Goal: Book appointment/travel/reservation

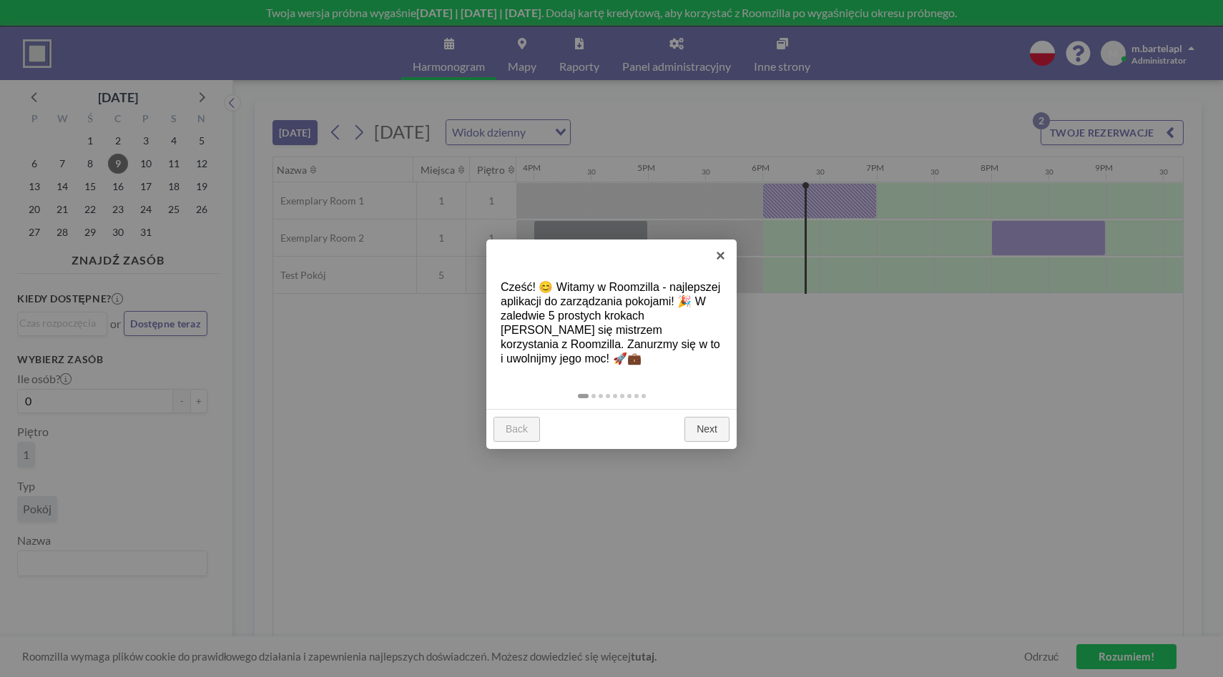
scroll to position [0, 2003]
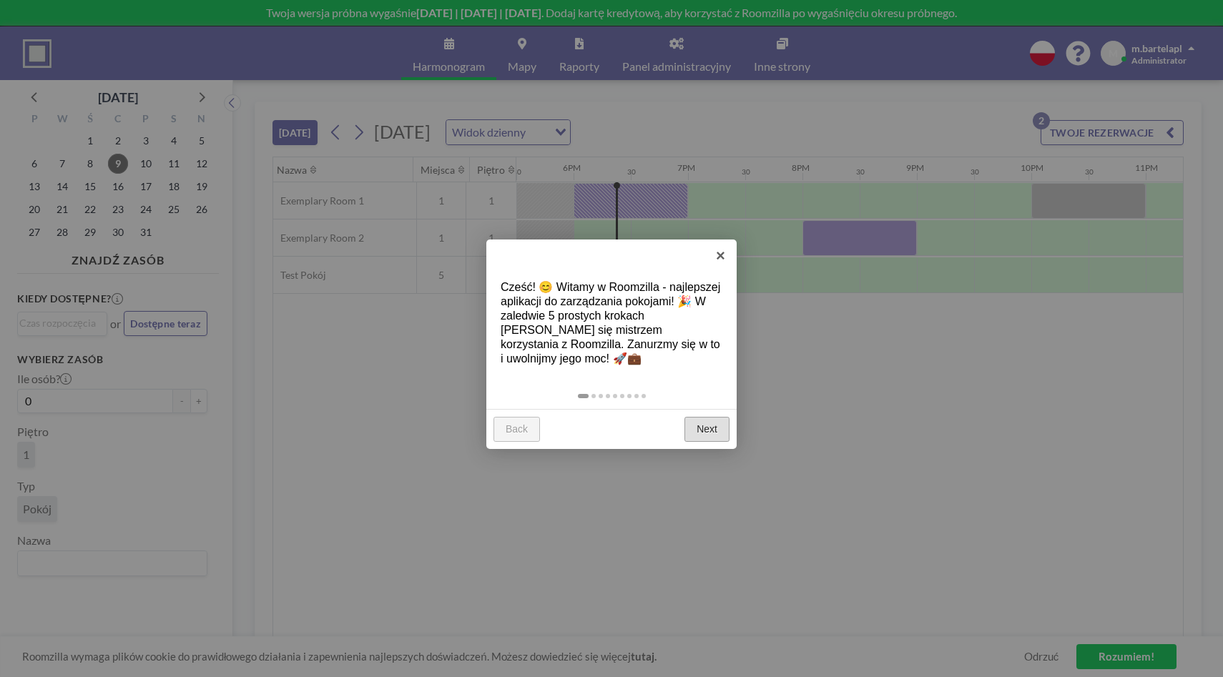
click at [691, 421] on link "Next" at bounding box center [707, 430] width 45 height 26
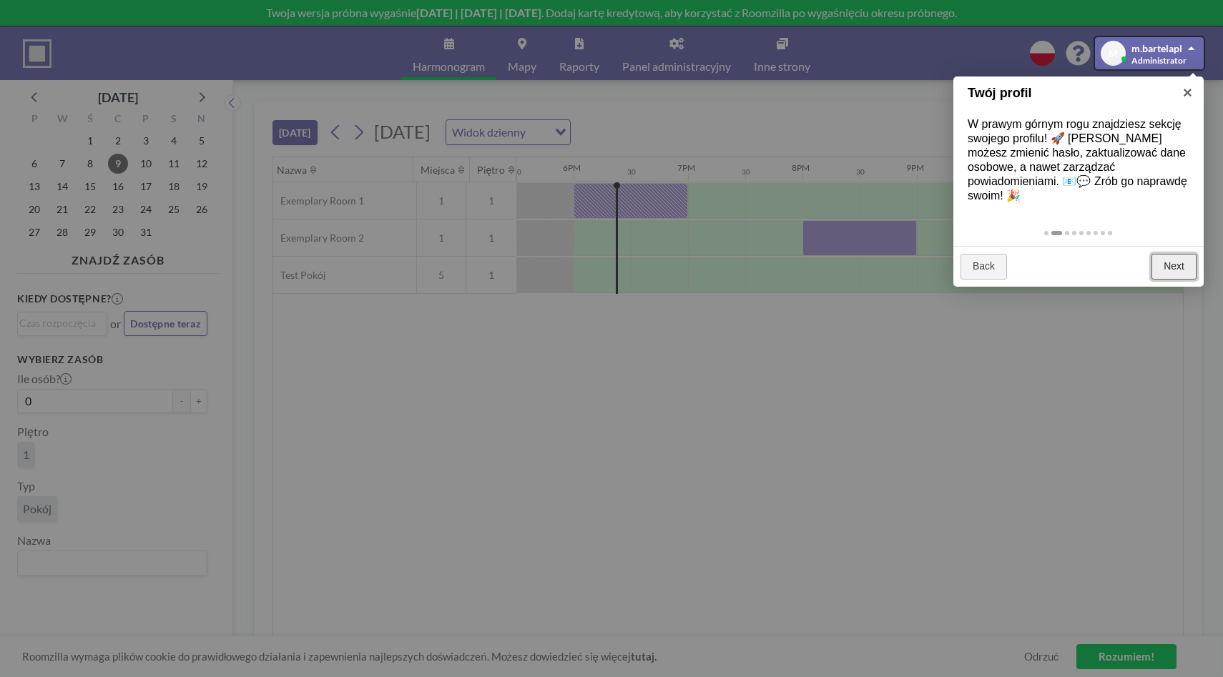
click at [1161, 254] on link "Next" at bounding box center [1174, 267] width 45 height 26
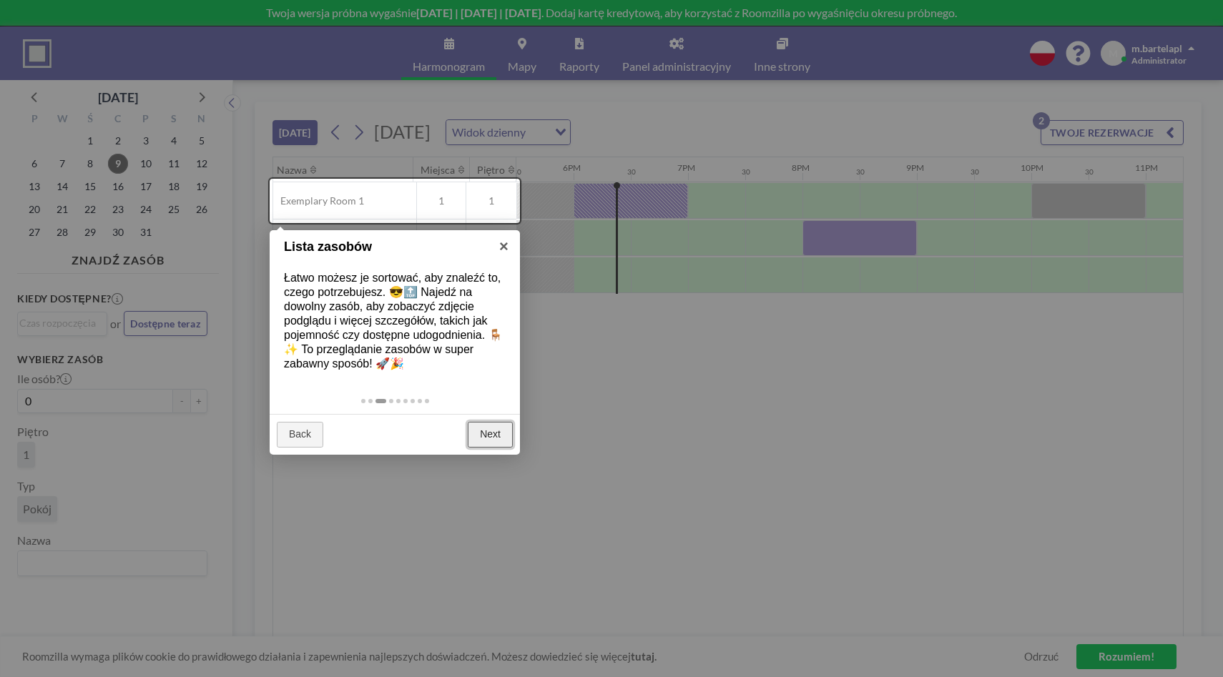
click at [493, 443] on link "Next" at bounding box center [490, 435] width 45 height 26
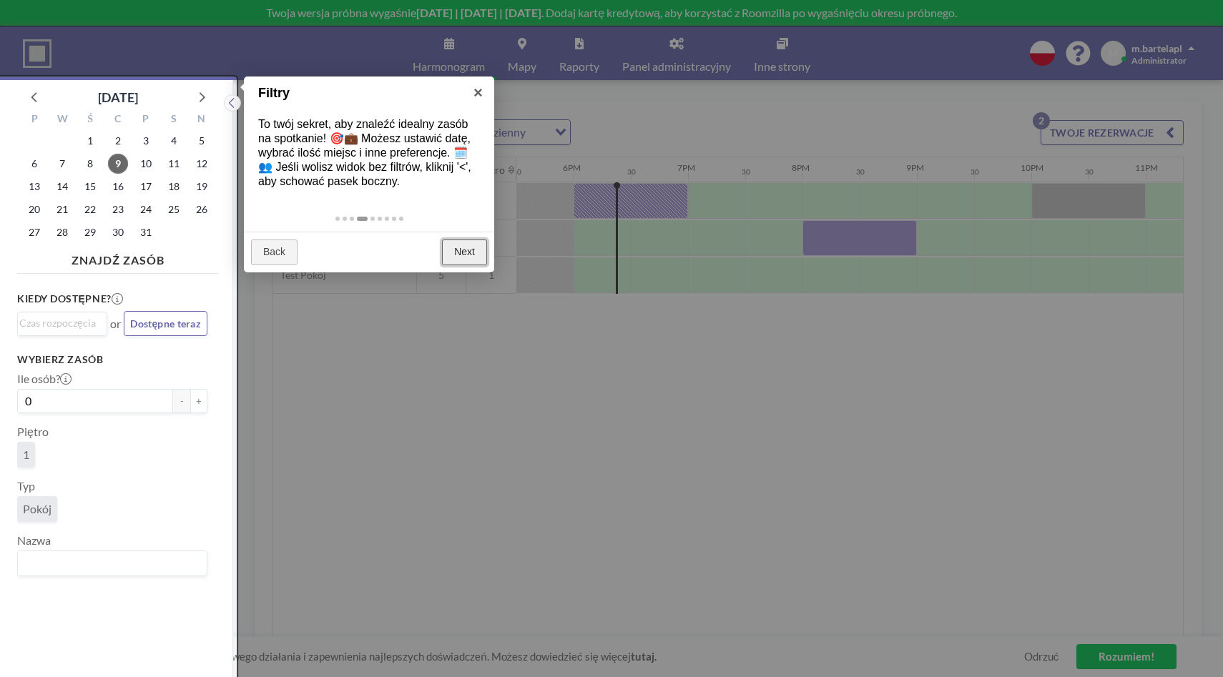
scroll to position [4, 0]
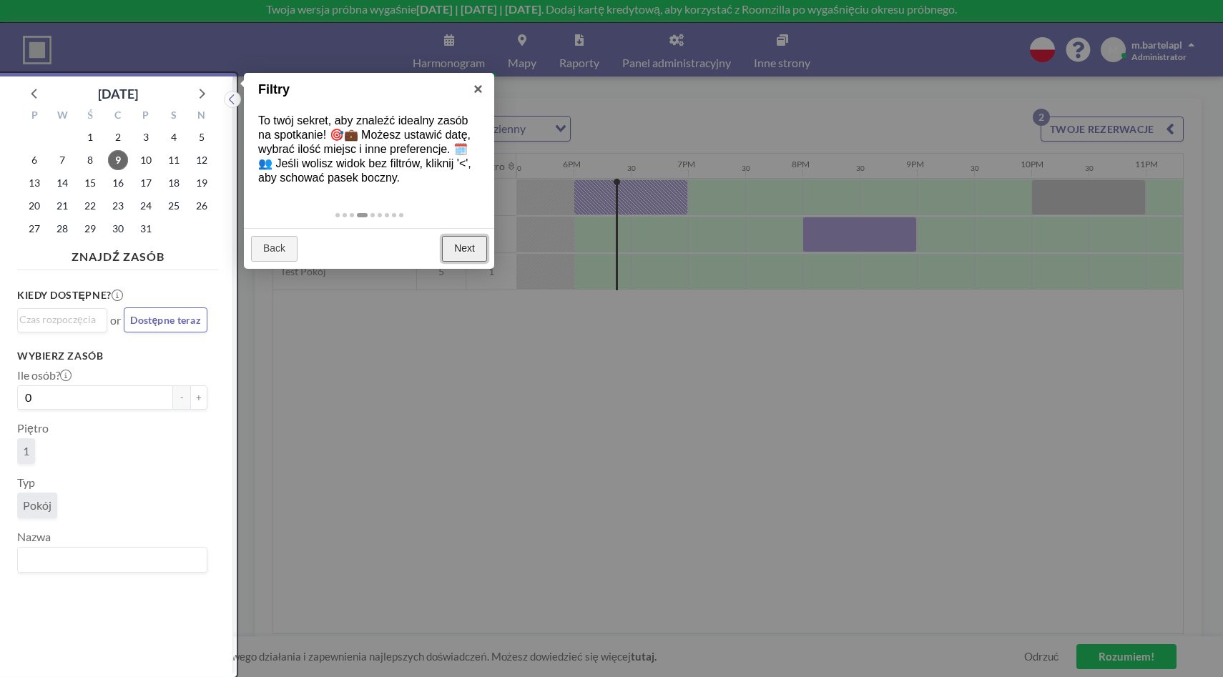
click at [461, 248] on link "Next" at bounding box center [464, 249] width 45 height 26
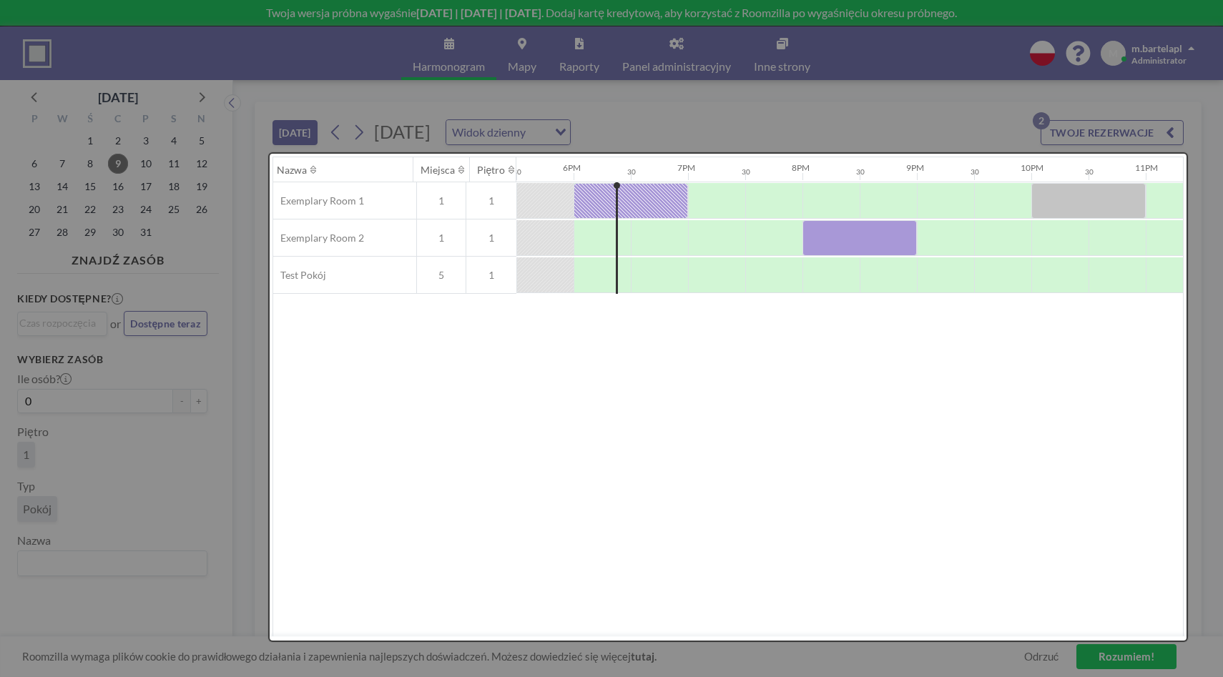
scroll to position [0, 0]
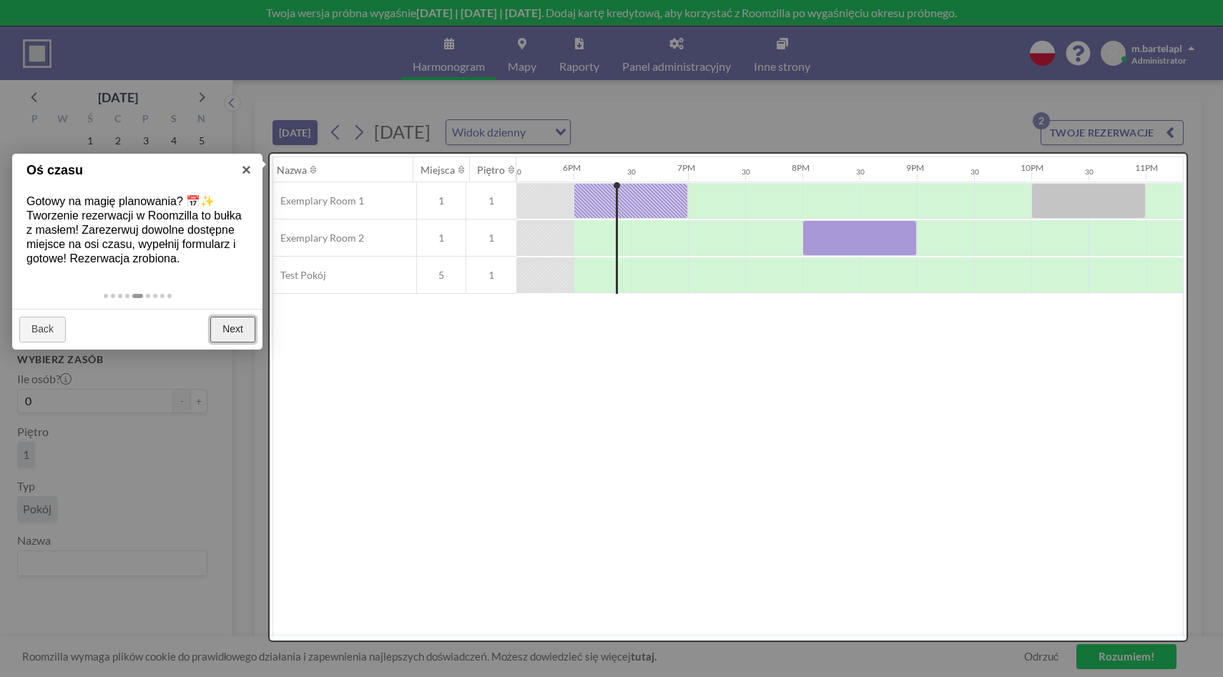
click at [233, 338] on link "Next" at bounding box center [232, 330] width 45 height 26
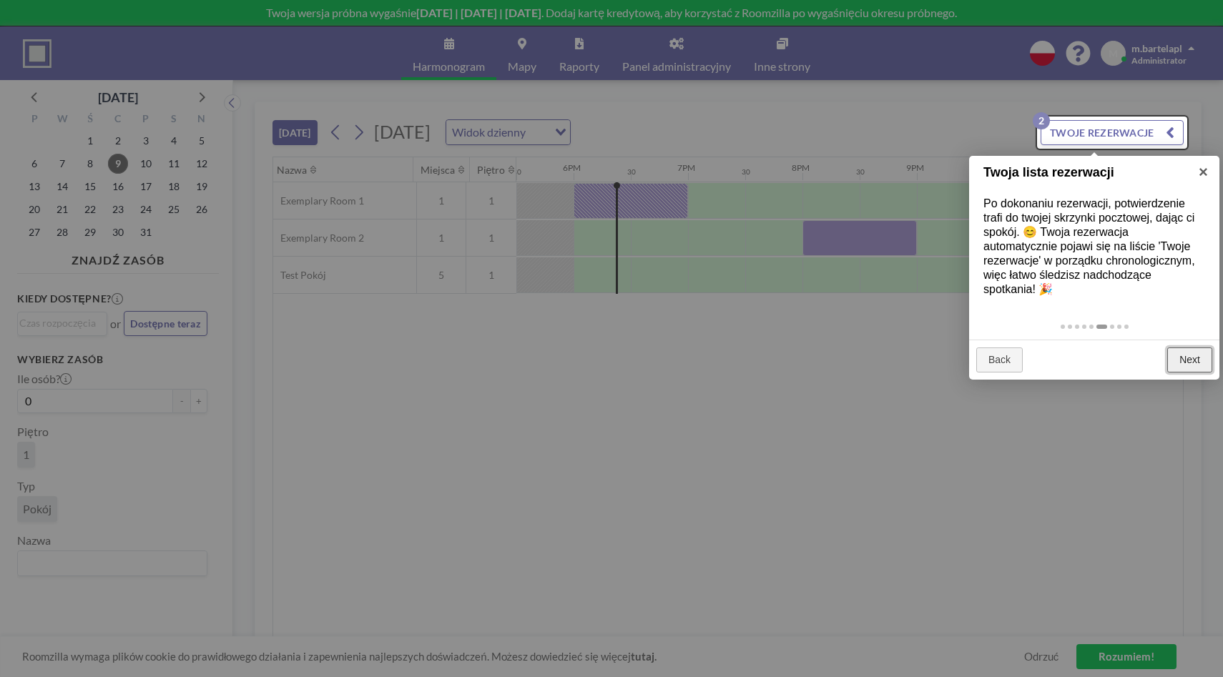
click at [1177, 353] on link "Next" at bounding box center [1189, 361] width 45 height 26
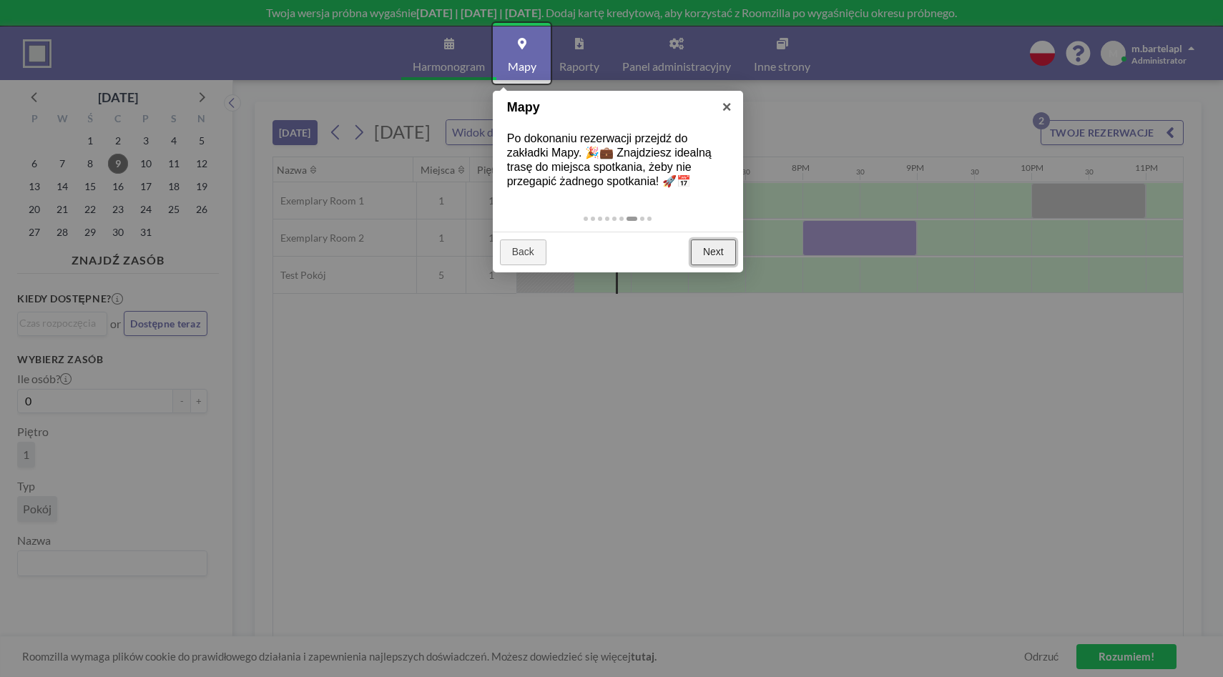
click at [720, 255] on link "Next" at bounding box center [713, 253] width 45 height 26
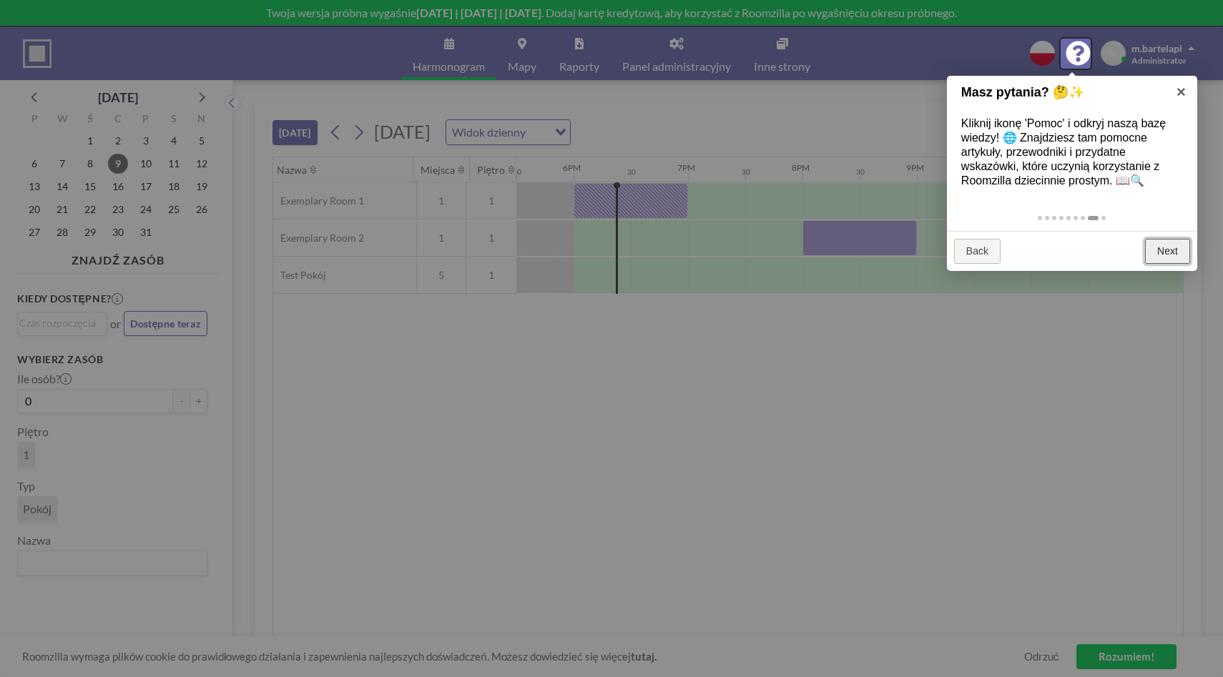
click at [1169, 250] on link "Next" at bounding box center [1167, 252] width 45 height 26
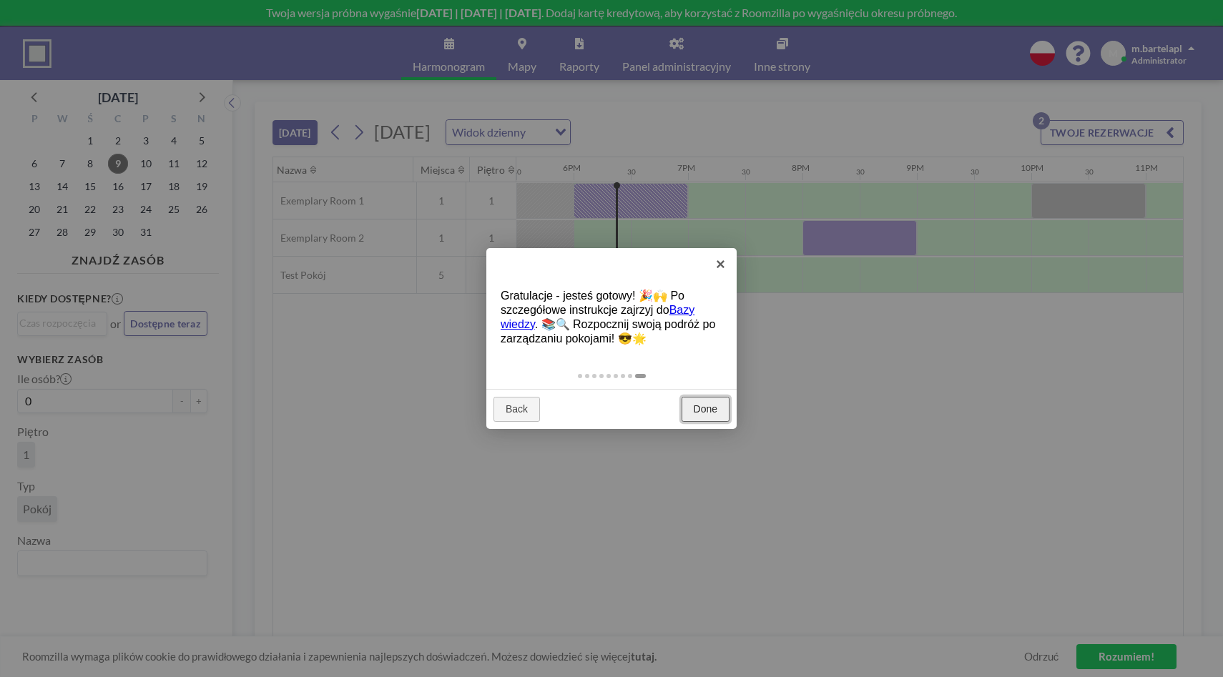
click at [706, 410] on link "Done" at bounding box center [706, 410] width 48 height 26
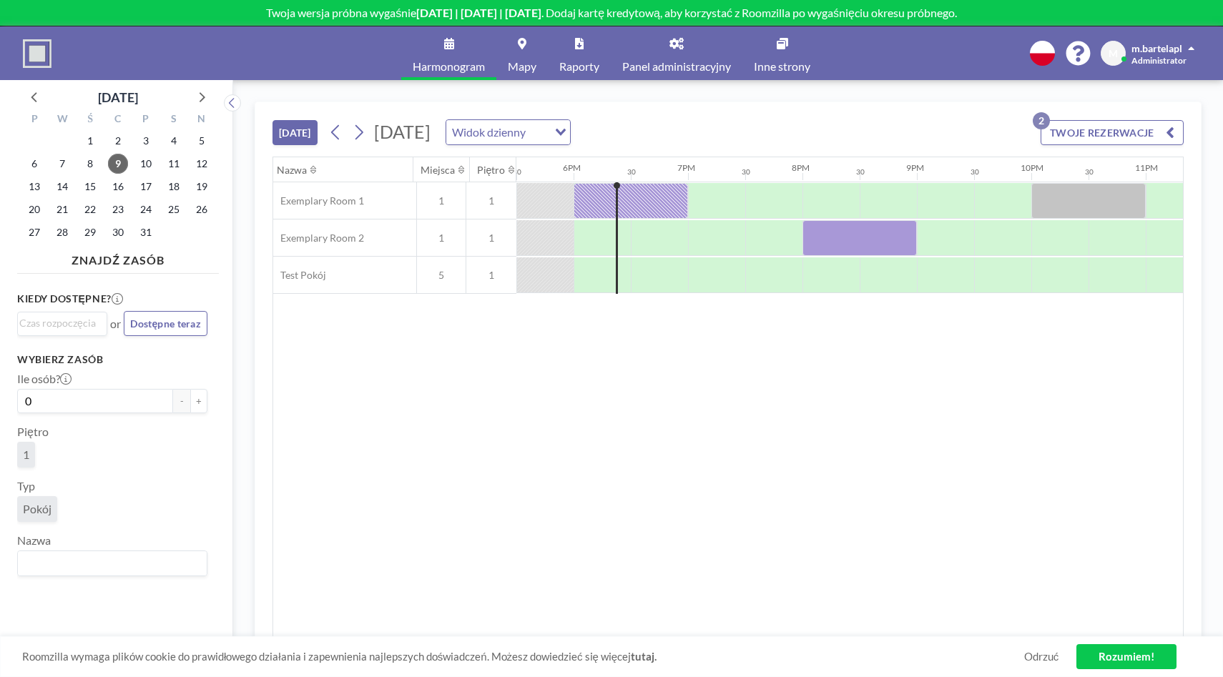
click at [534, 67] on span "Mapy" at bounding box center [522, 66] width 29 height 11
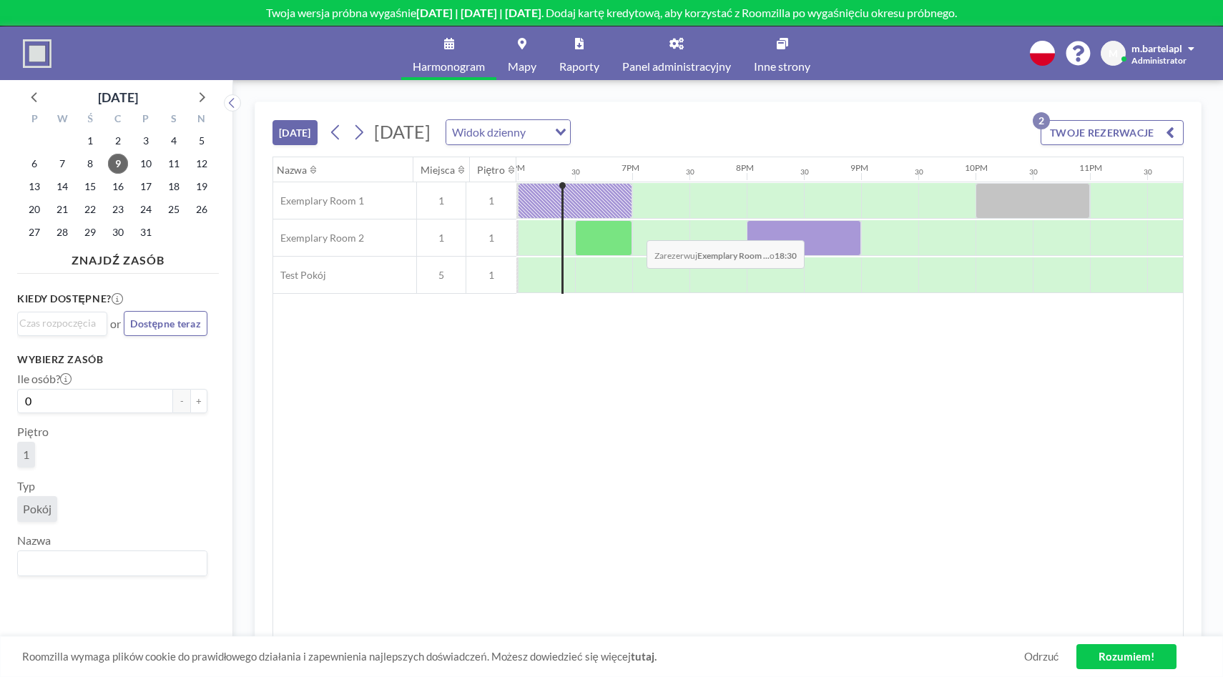
scroll to position [0, 2064]
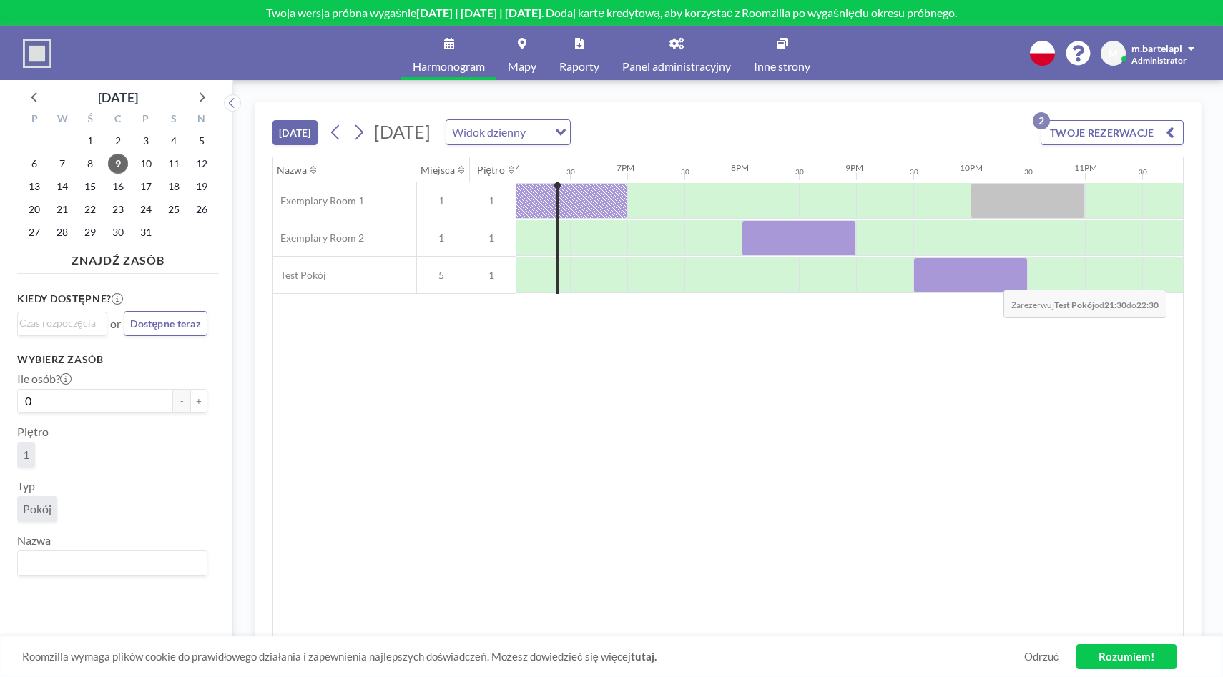
drag, startPoint x: 948, startPoint y: 279, endPoint x: 1059, endPoint y: 279, distance: 110.9
click at [1028, 279] on div at bounding box center [970, 275] width 114 height 36
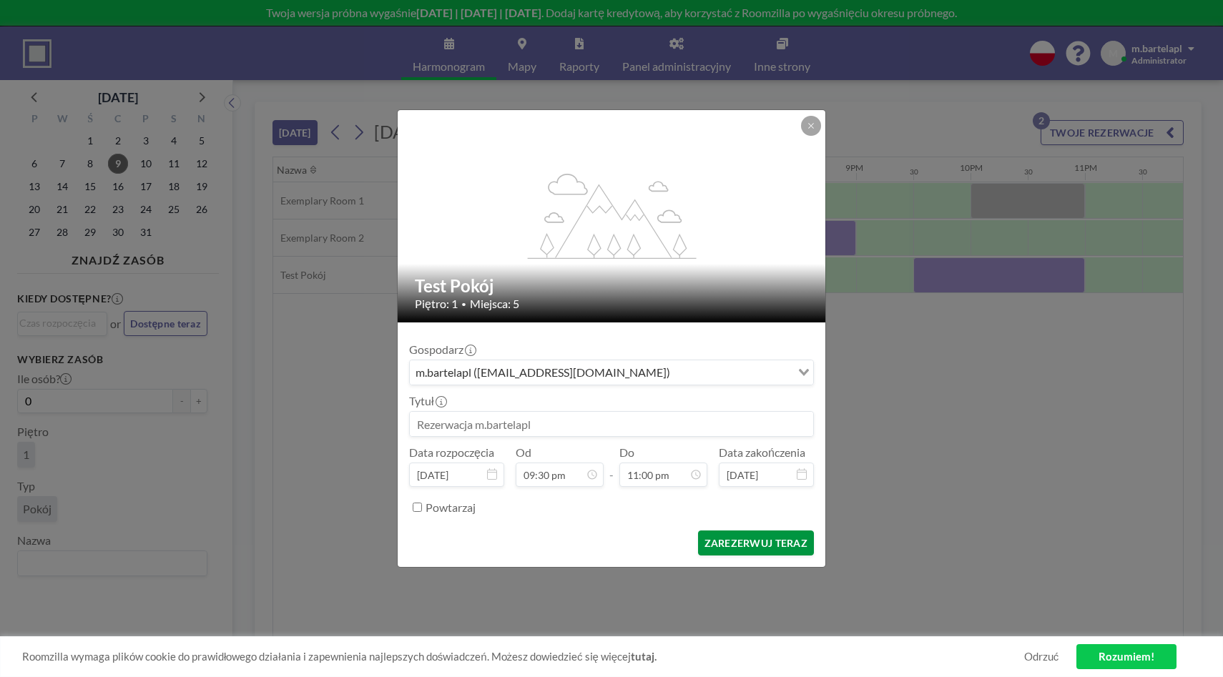
click at [730, 536] on button "ZAREZERWUJ TERAZ" at bounding box center [756, 543] width 116 height 25
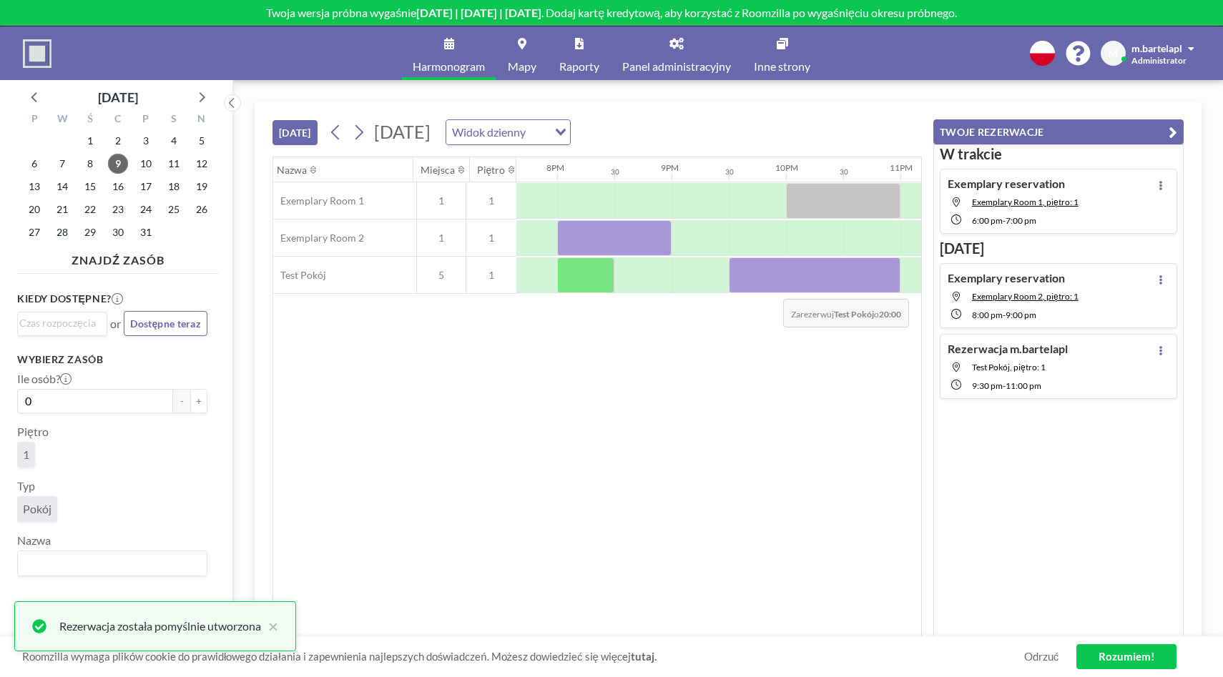
scroll to position [0, 2249]
click at [622, 400] on div "Nazwa Miejsca Piętro 12AM 30 1AM 30 2AM 30 3AM 30 4AM 30 5AM 30 6AM 30 7AM 30 8…" at bounding box center [597, 397] width 648 height 480
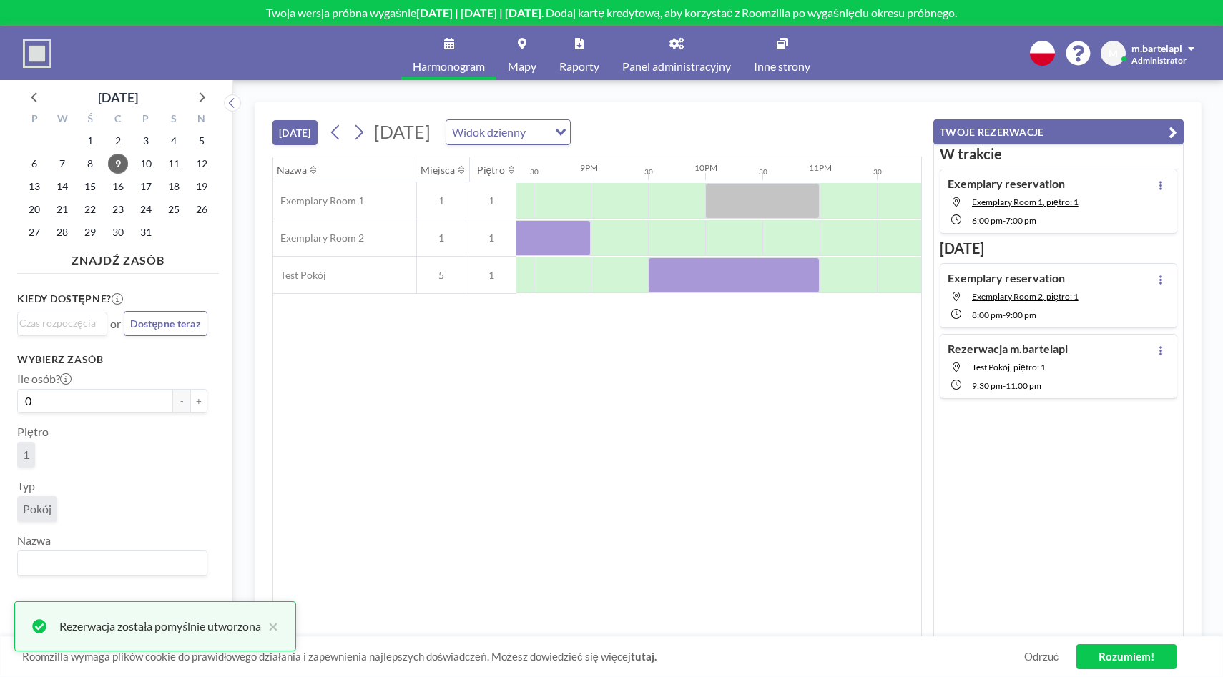
scroll to position [0, 2350]
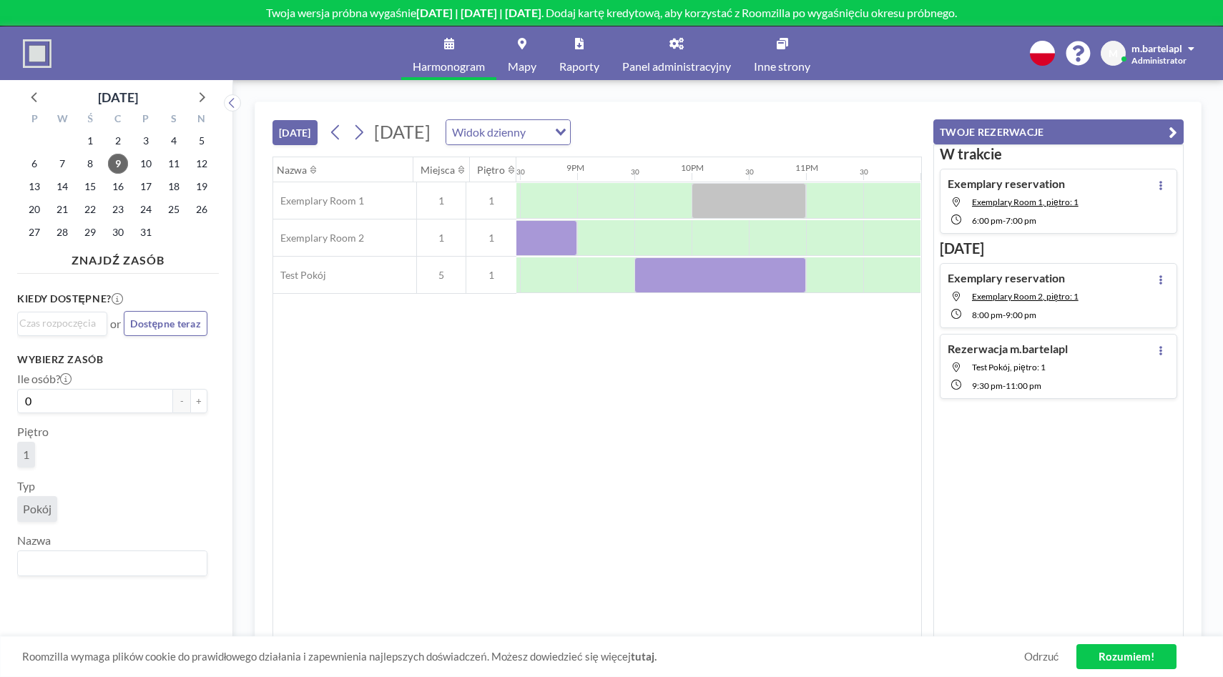
click at [34, 38] on div at bounding box center [37, 54] width 29 height 36
click at [1150, 662] on link "Rozumiem!" at bounding box center [1126, 656] width 100 height 25
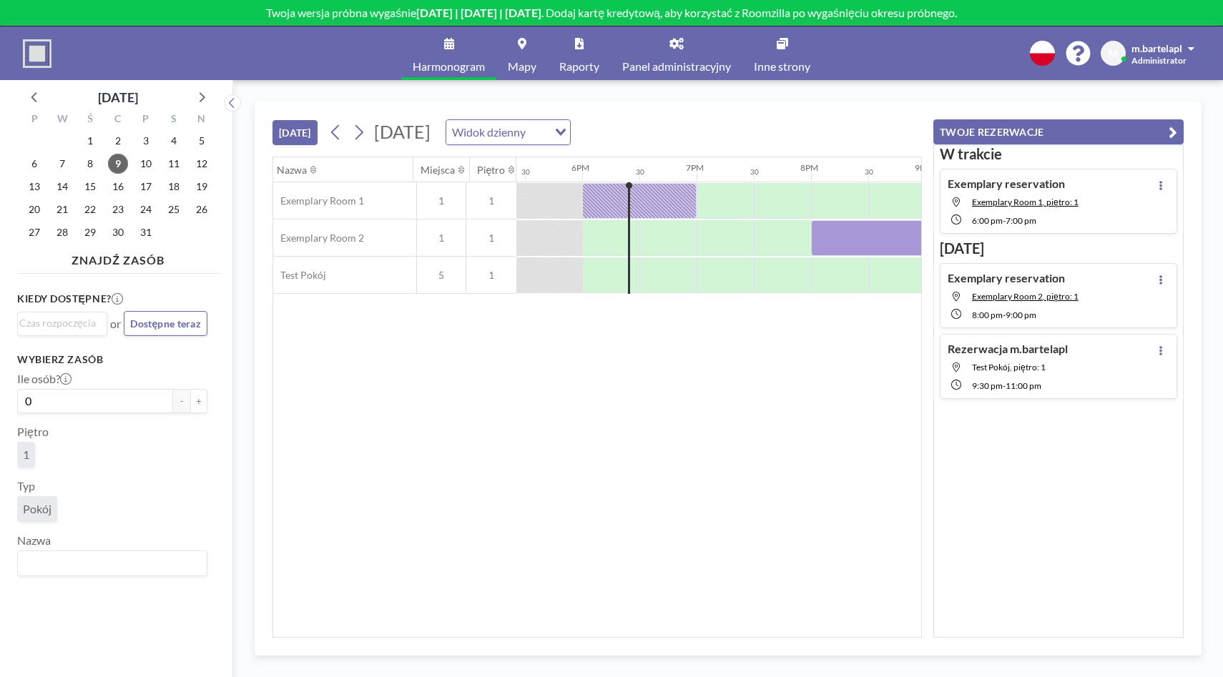
scroll to position [0, 2003]
